Goal: Transaction & Acquisition: Purchase product/service

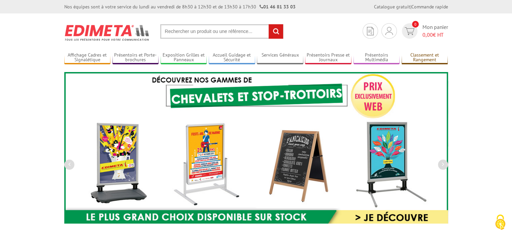
click at [435, 59] on link "Classement et Rangement" at bounding box center [425, 57] width 46 height 11
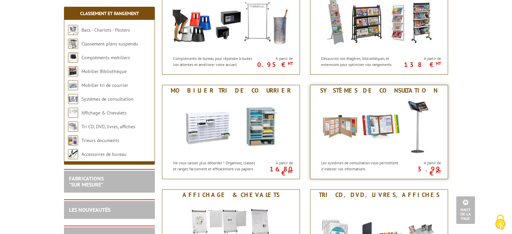
scroll to position [236, 0]
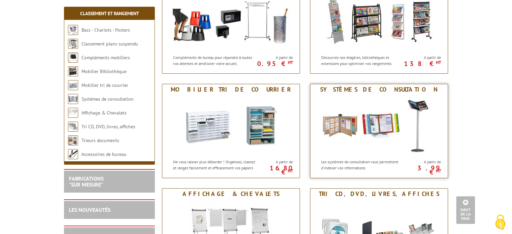
click at [388, 117] on img at bounding box center [379, 125] width 125 height 61
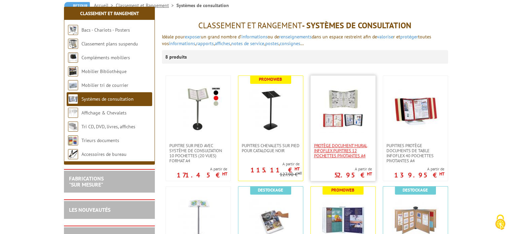
scroll to position [135, 0]
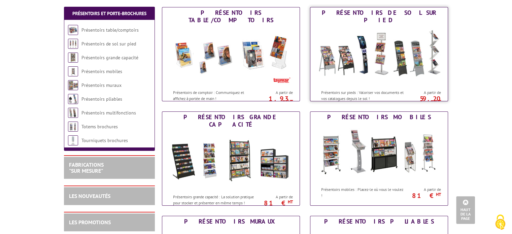
scroll to position [34, 0]
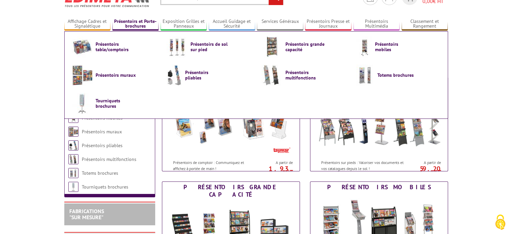
click at [150, 23] on link "Présentoirs et Porte-brochures" at bounding box center [135, 24] width 46 height 11
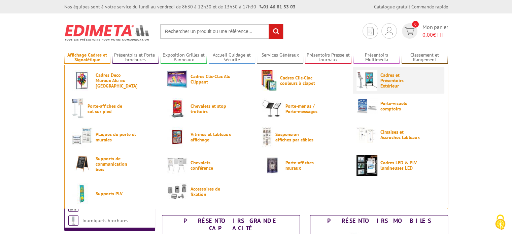
click at [391, 82] on span "Cadres et Présentoirs Extérieur" at bounding box center [401, 80] width 40 height 16
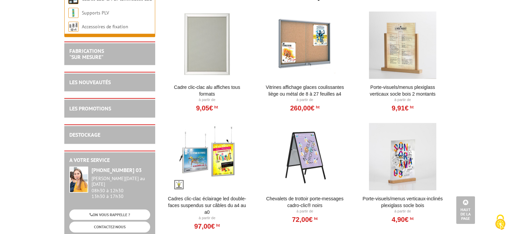
scroll to position [775, 0]
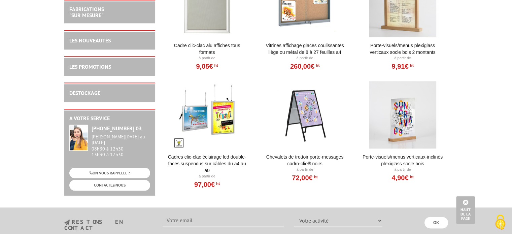
click at [306, 126] on div at bounding box center [304, 114] width 83 height 67
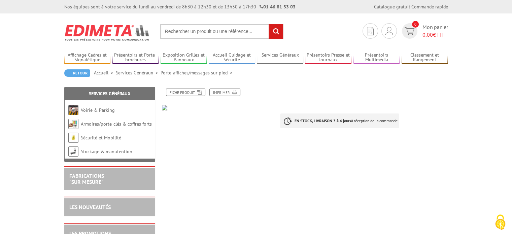
click at [182, 30] on input "text" at bounding box center [221, 31] width 123 height 14
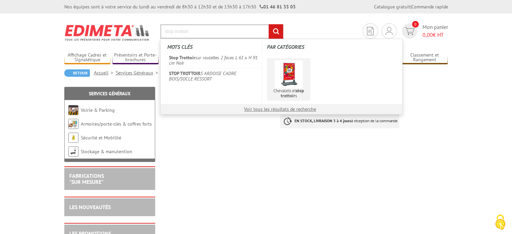
type input "stop trottoir"
click at [278, 95] on span "Chevalets et stop trottoir s" at bounding box center [288, 93] width 39 height 10
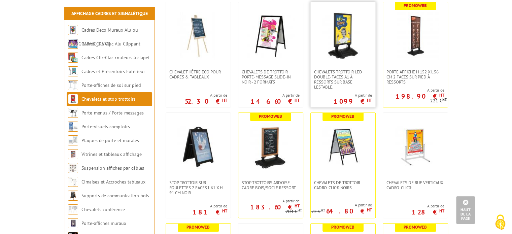
scroll to position [269, 0]
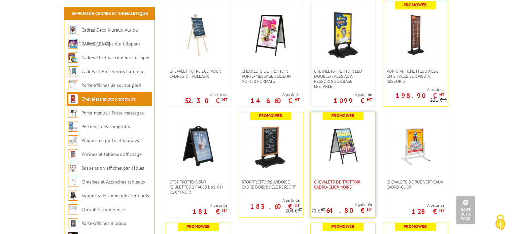
click at [343, 184] on span "Chevalets de trottoir Cadro-Clic® Noirs" at bounding box center [343, 185] width 58 height 10
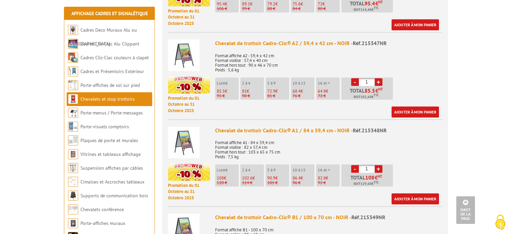
scroll to position [370, 0]
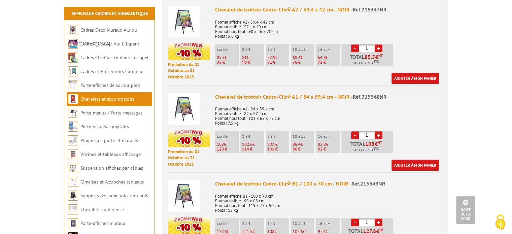
click at [379, 136] on link "+" at bounding box center [379, 135] width 8 height 8
type input "2"
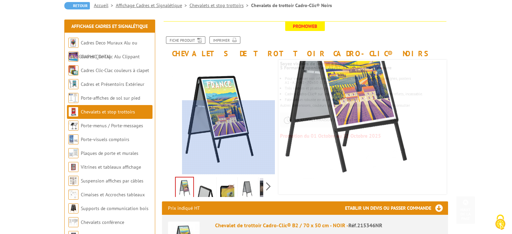
scroll to position [0, 0]
